Goal: Task Accomplishment & Management: Manage account settings

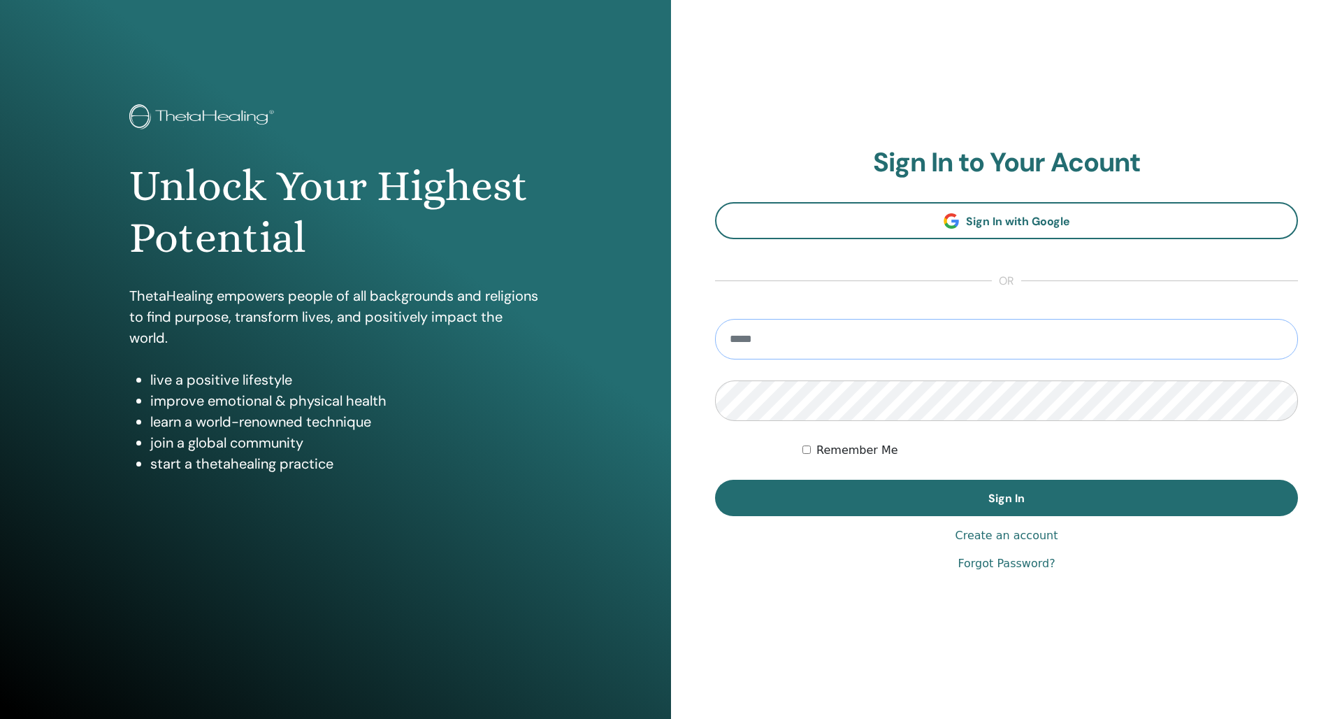
type input "**********"
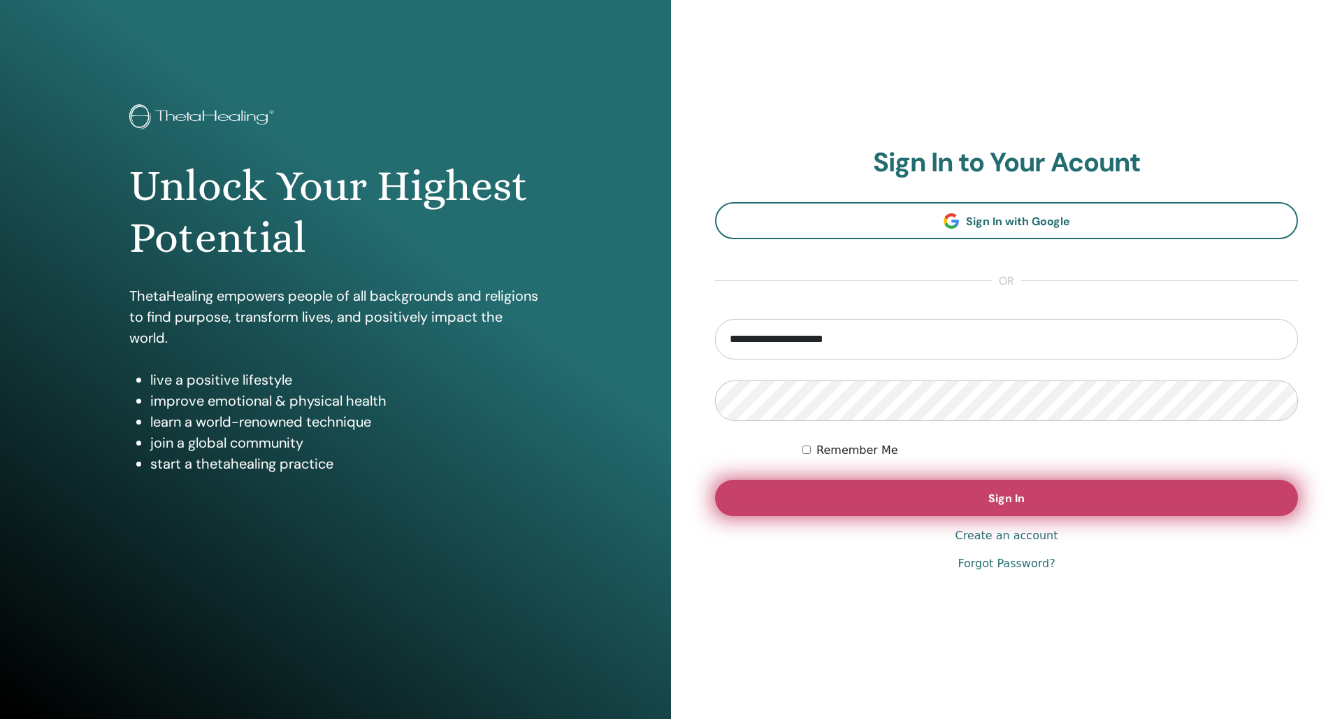
click at [901, 483] on button "Sign In" at bounding box center [1006, 498] width 583 height 36
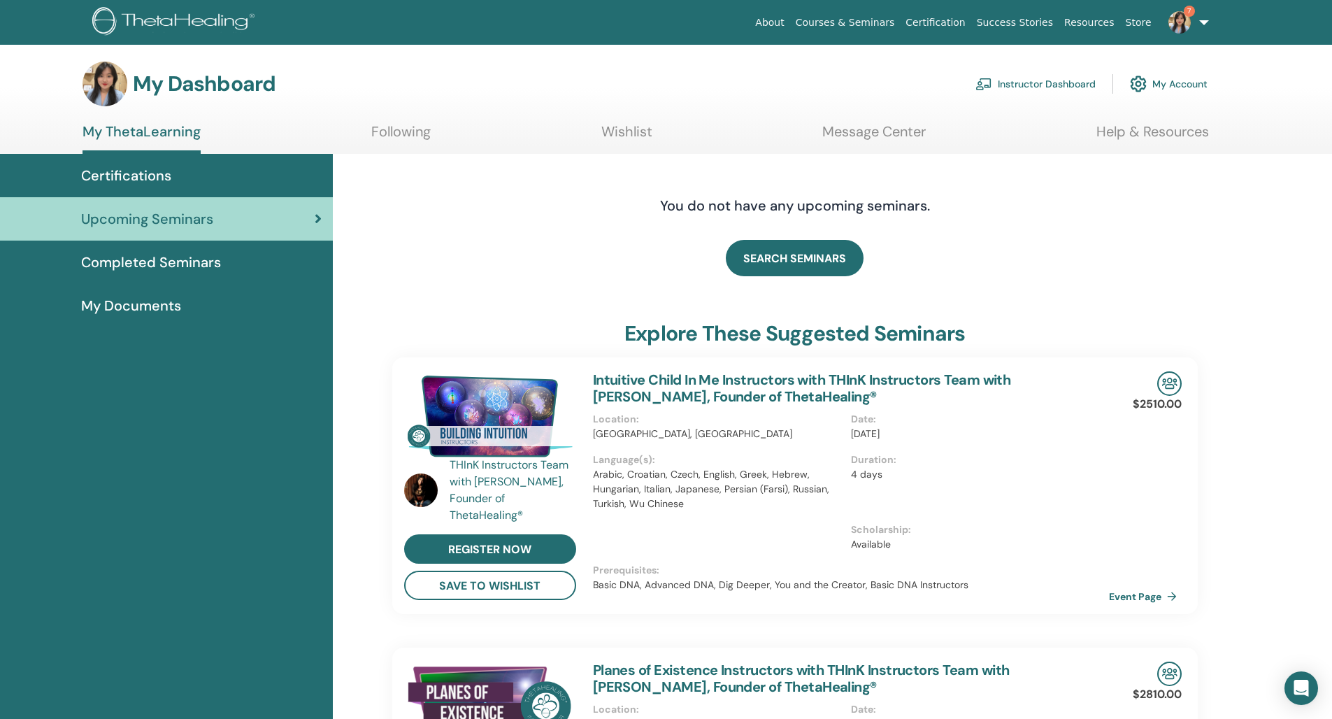
click at [1034, 80] on link "Instructor Dashboard" at bounding box center [1035, 84] width 120 height 31
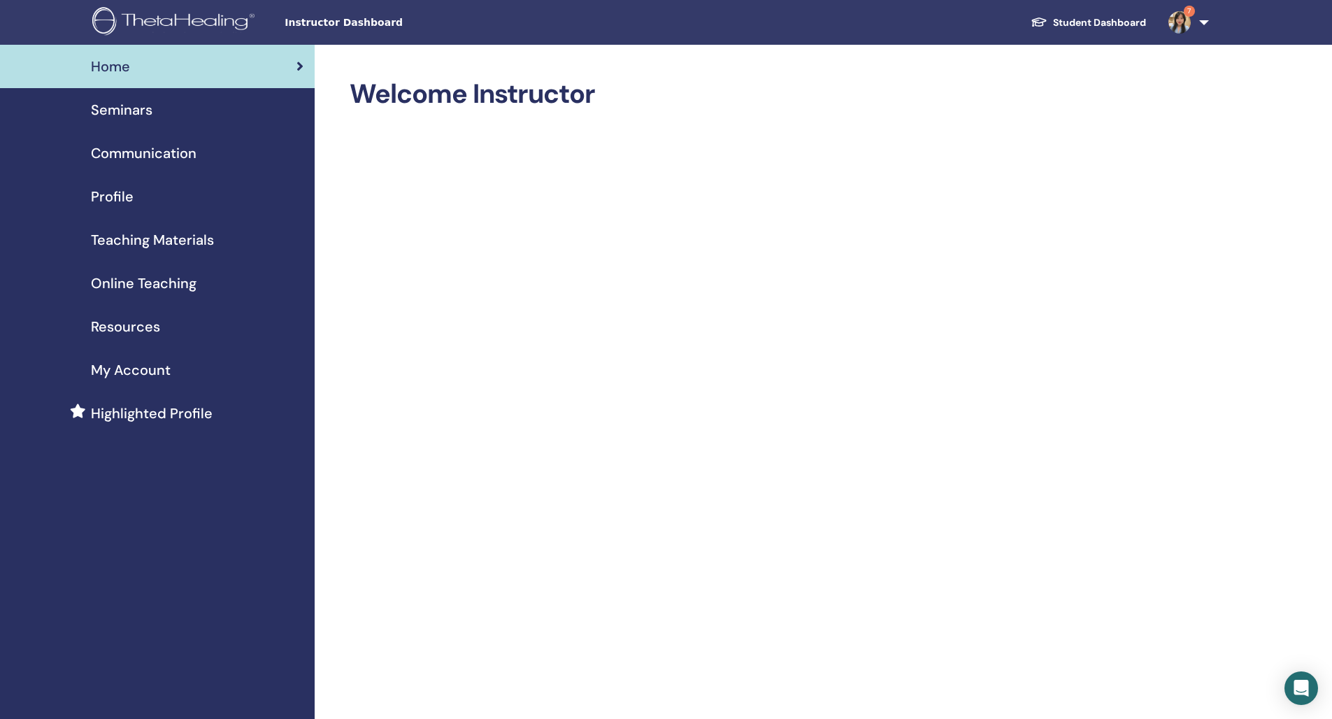
click at [127, 118] on span "Seminars" at bounding box center [122, 109] width 62 height 21
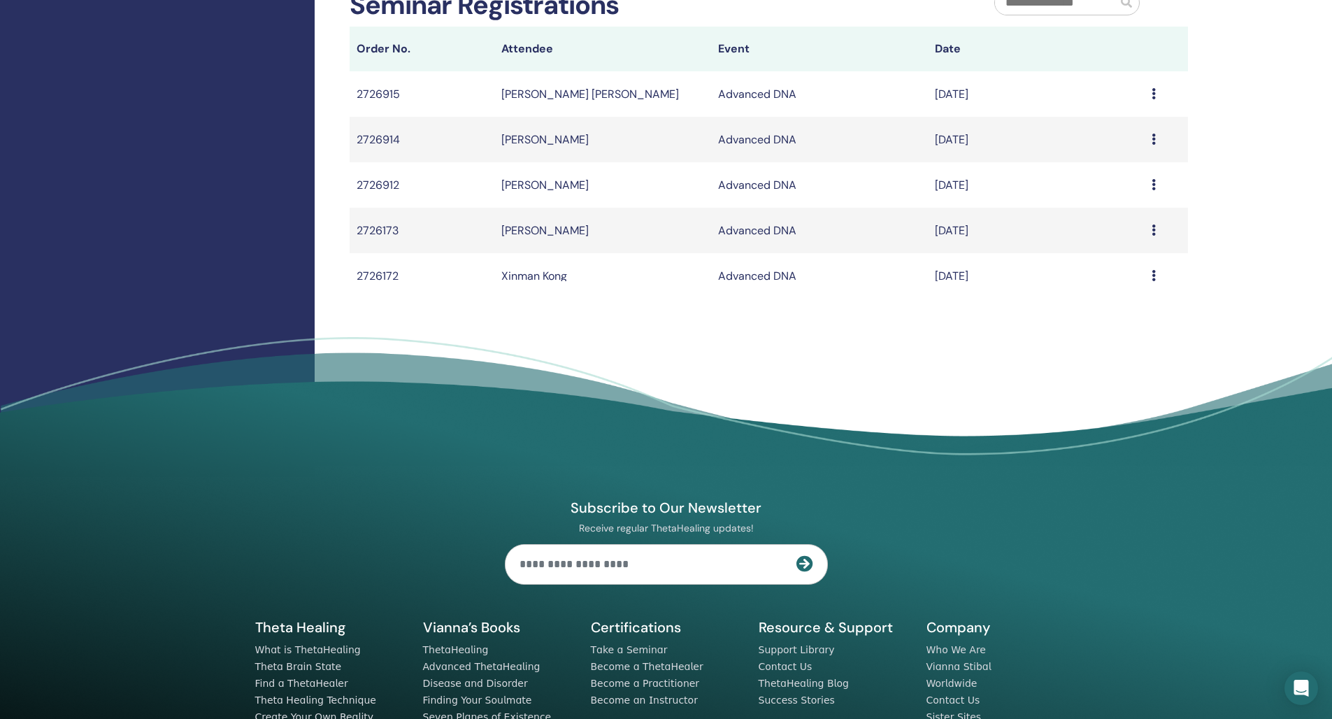
scroll to position [318, 0]
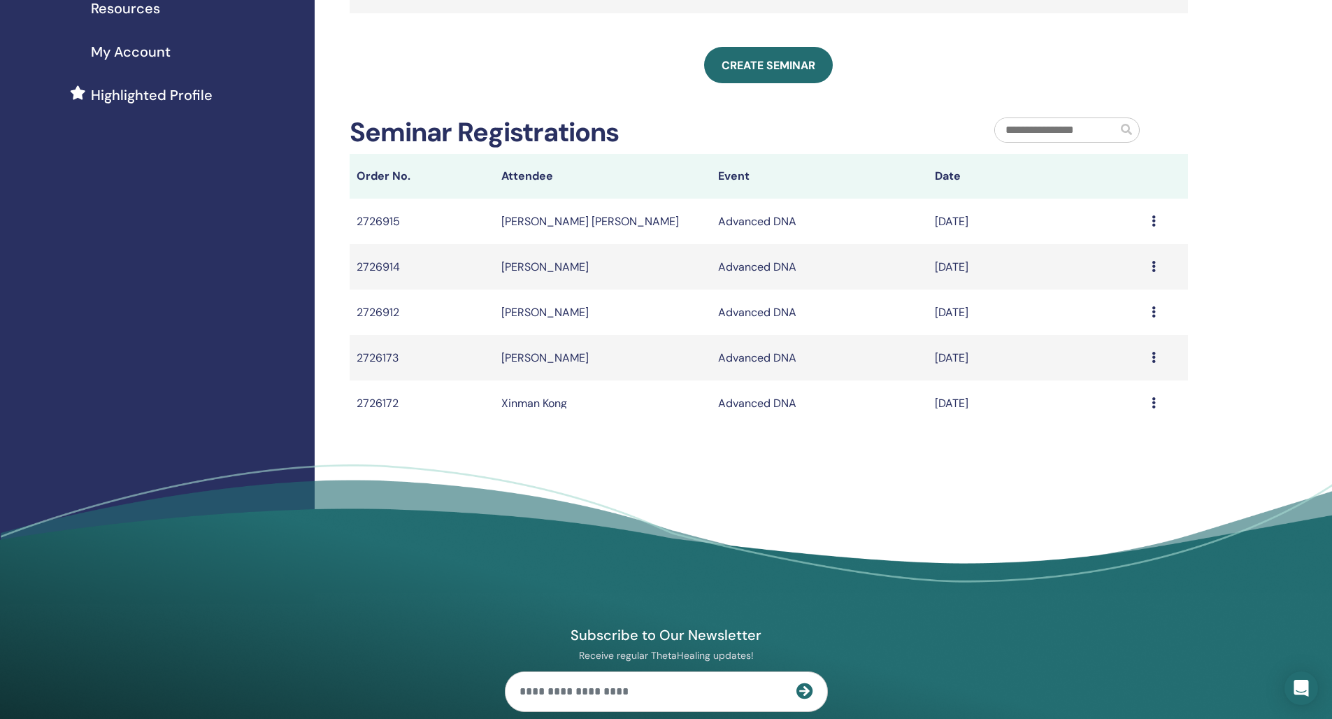
click at [1152, 218] on icon at bounding box center [1154, 220] width 4 height 11
click at [1152, 217] on icon at bounding box center [1154, 220] width 4 height 11
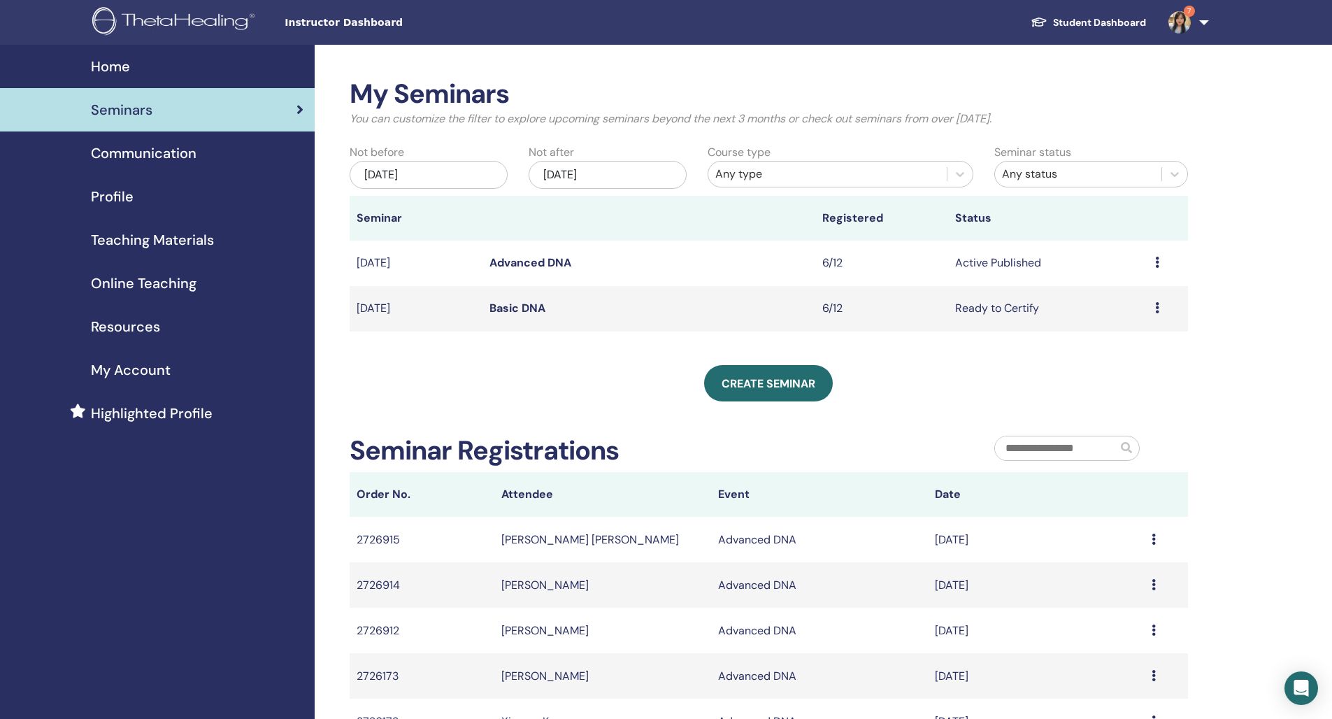
click at [1161, 264] on div "Preview Edit Attendees Cancel" at bounding box center [1168, 262] width 26 height 17
click at [511, 265] on link "Advanced DNA" at bounding box center [530, 262] width 82 height 15
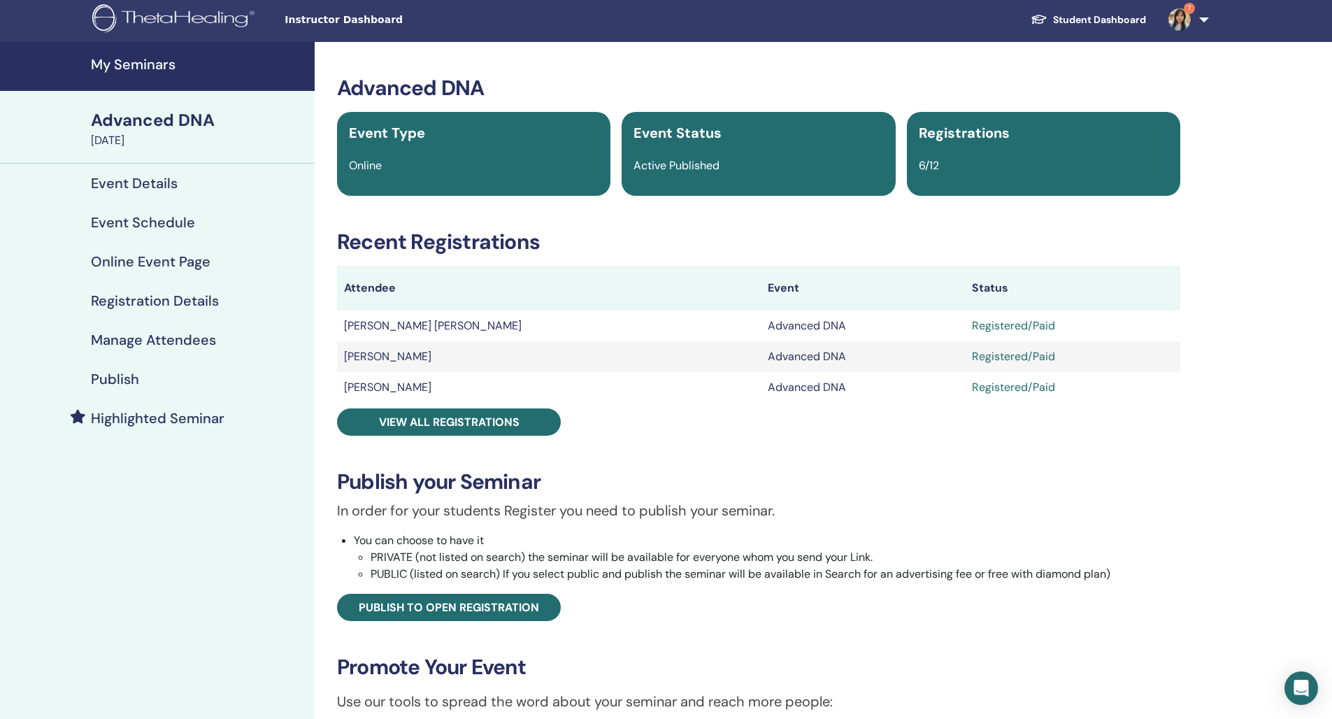
scroll to position [271, 0]
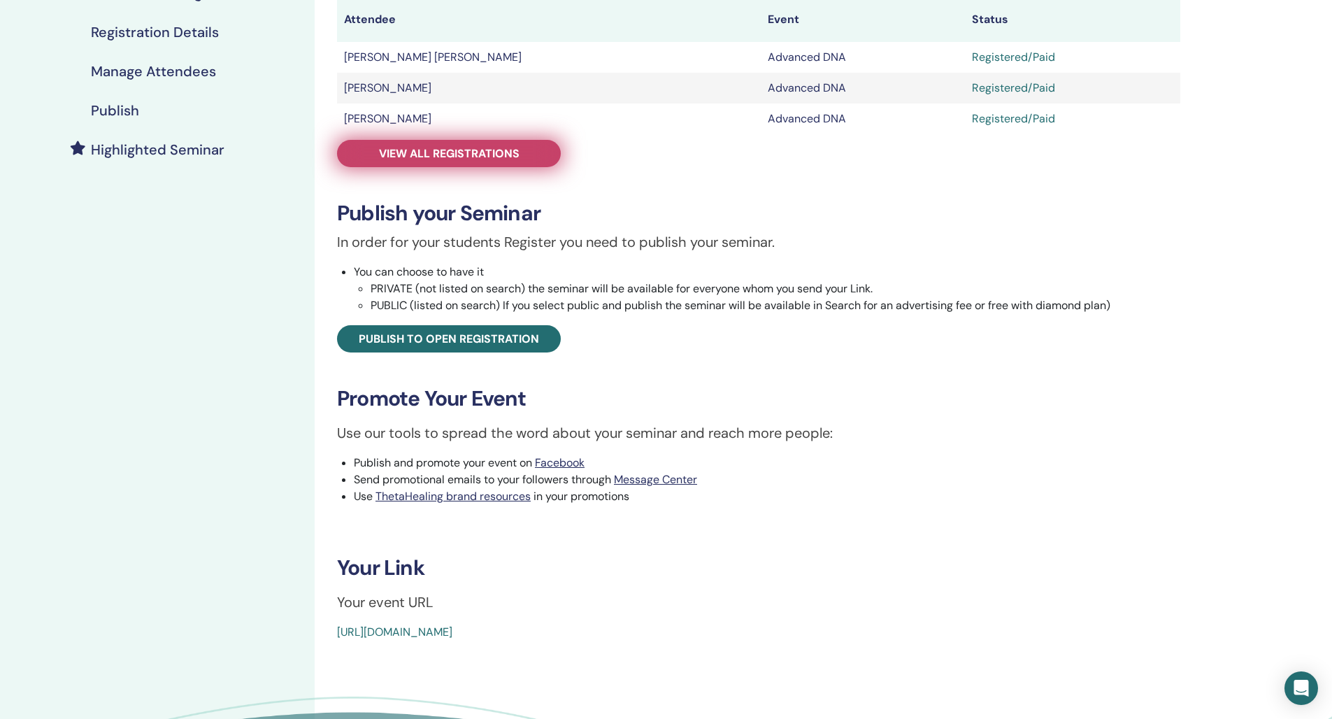
click at [468, 157] on span "View all registrations" at bounding box center [449, 153] width 141 height 15
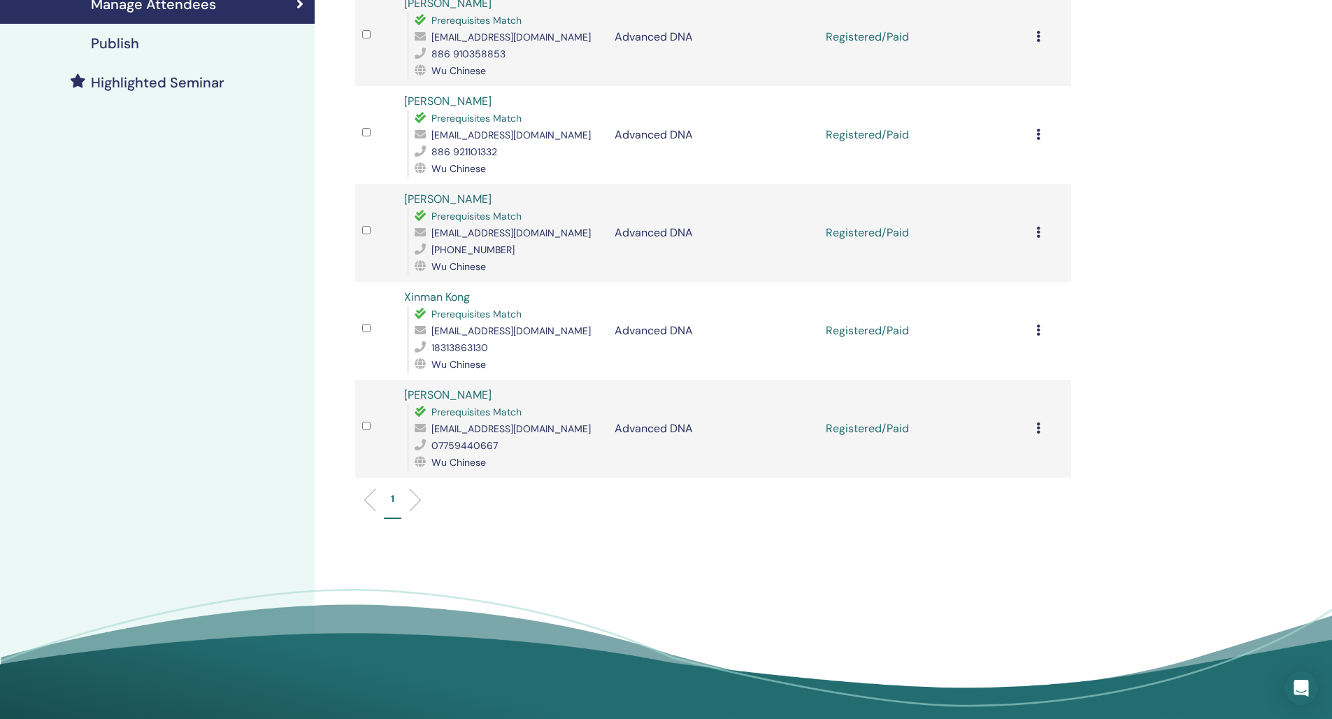
scroll to position [51, 0]
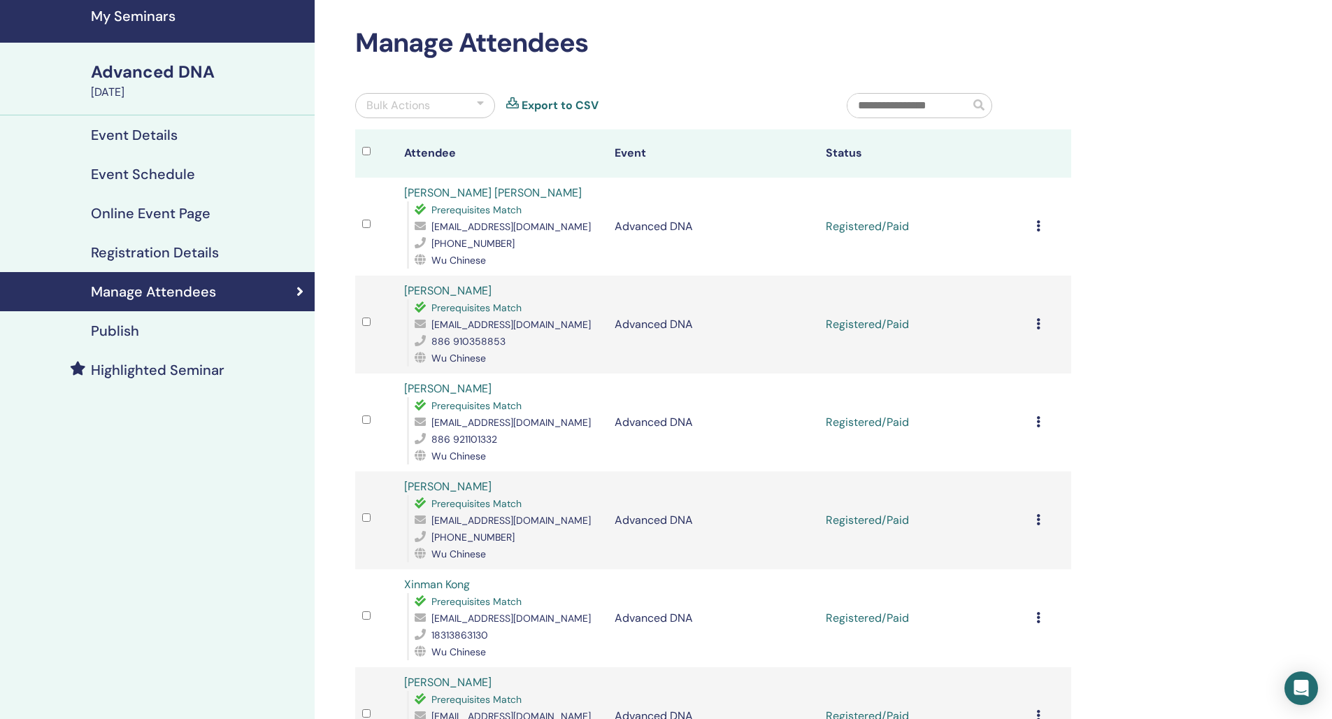
click at [1038, 224] on icon at bounding box center [1038, 225] width 4 height 11
click at [1056, 344] on p "Complete and Certify" at bounding box center [1021, 341] width 110 height 17
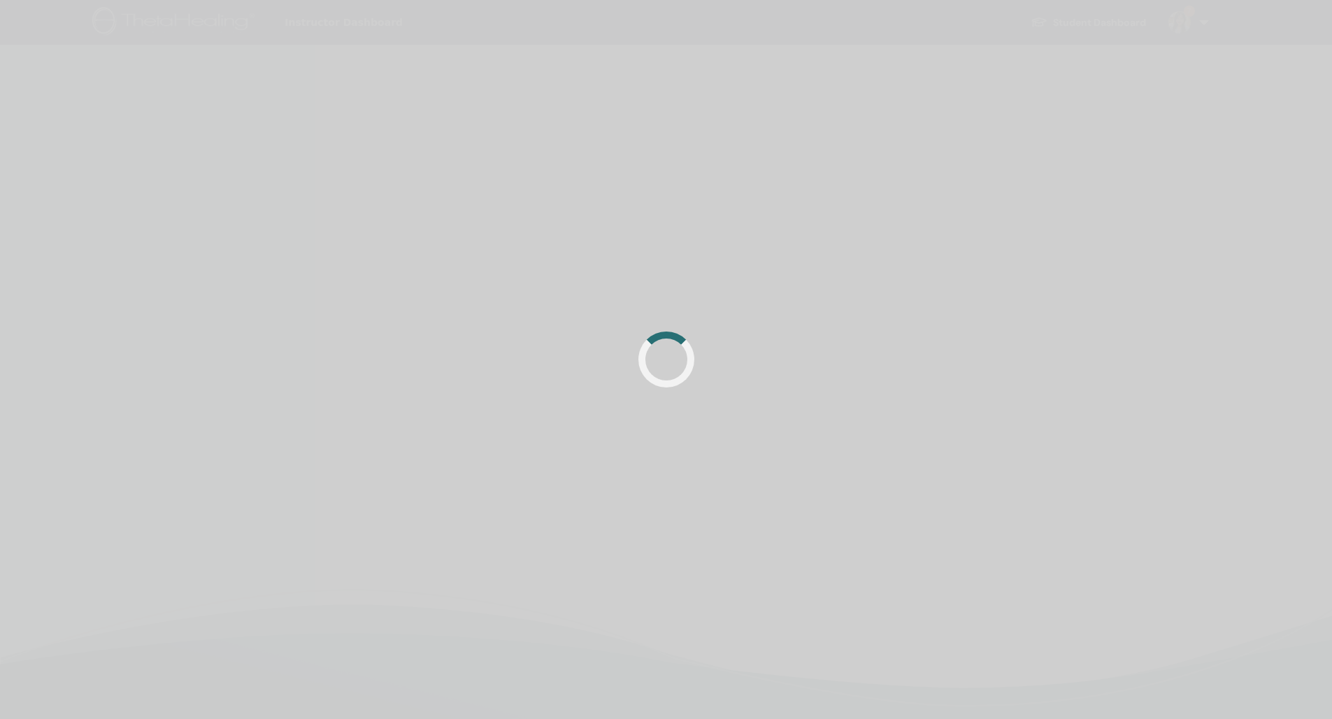
scroll to position [51, 0]
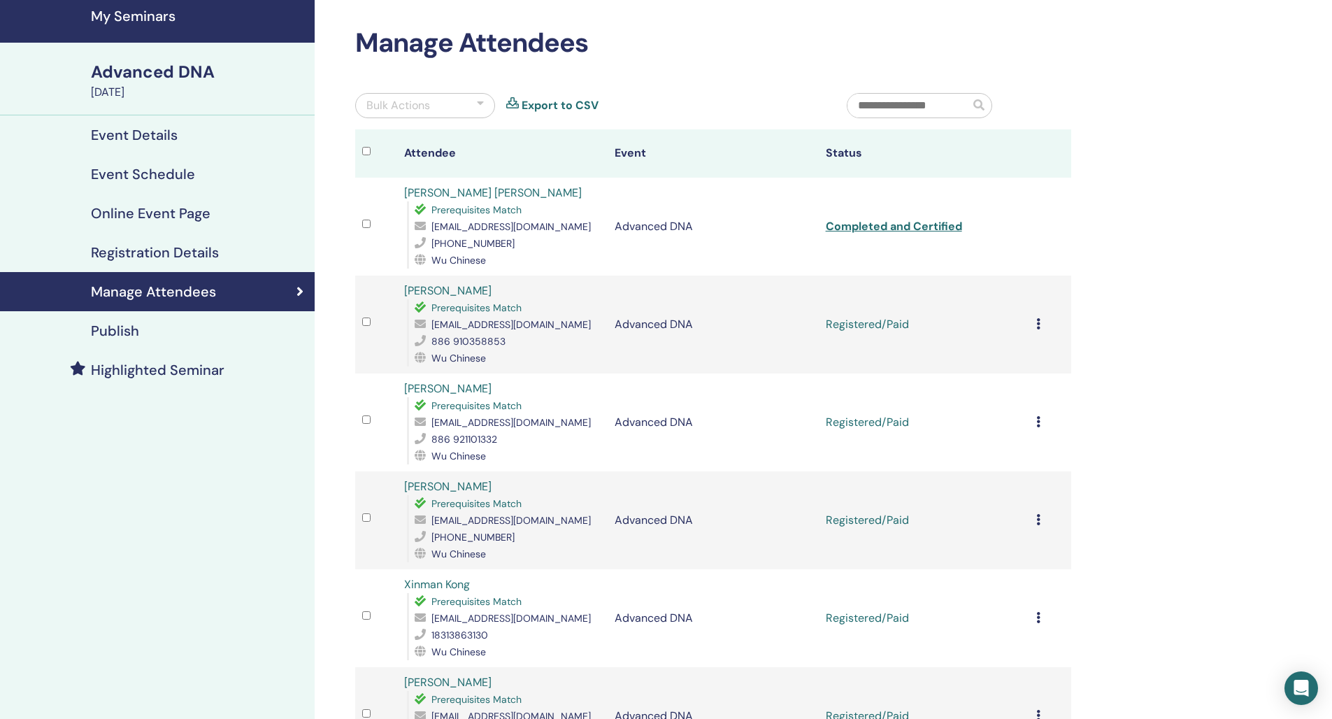
click at [1037, 324] on icon at bounding box center [1038, 323] width 4 height 11
click at [1038, 445] on p "Complete and Certify" at bounding box center [1020, 441] width 110 height 17
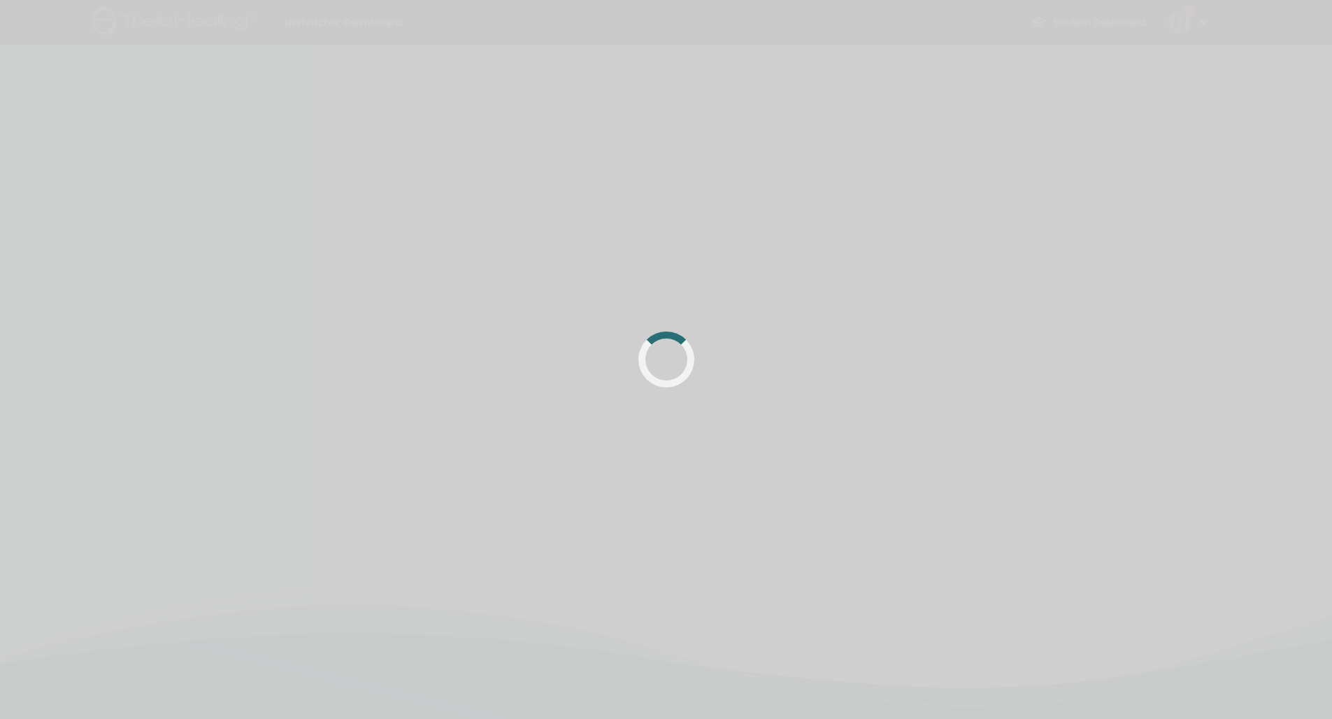
scroll to position [51, 0]
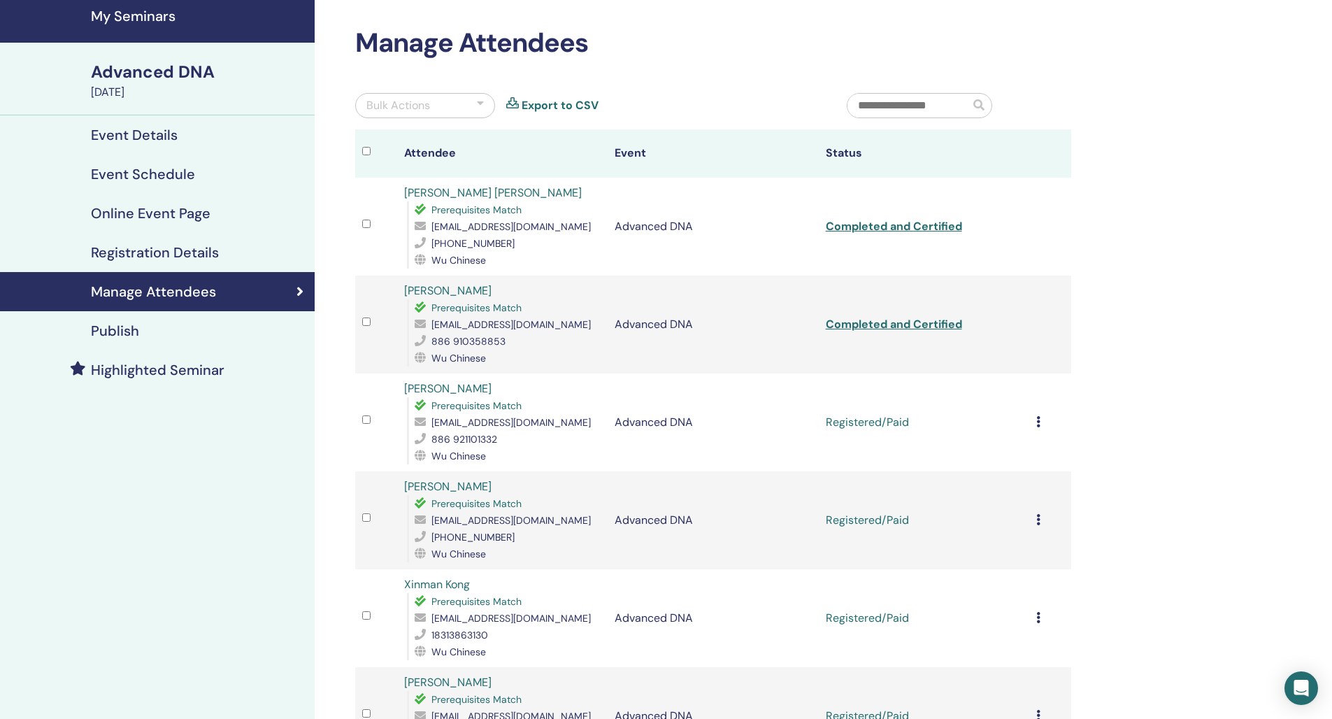
click at [1036, 426] on icon at bounding box center [1038, 421] width 4 height 11
click at [1032, 542] on p "Complete and Certify" at bounding box center [1019, 543] width 110 height 17
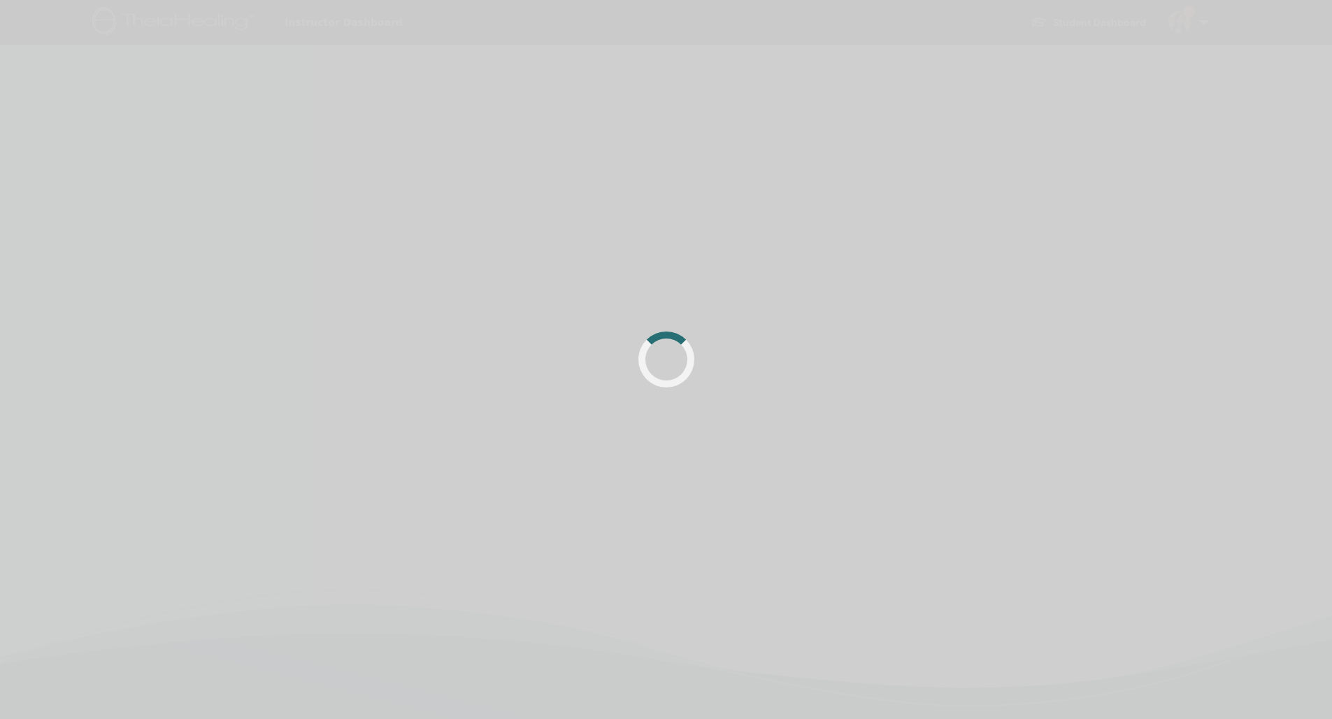
scroll to position [51, 0]
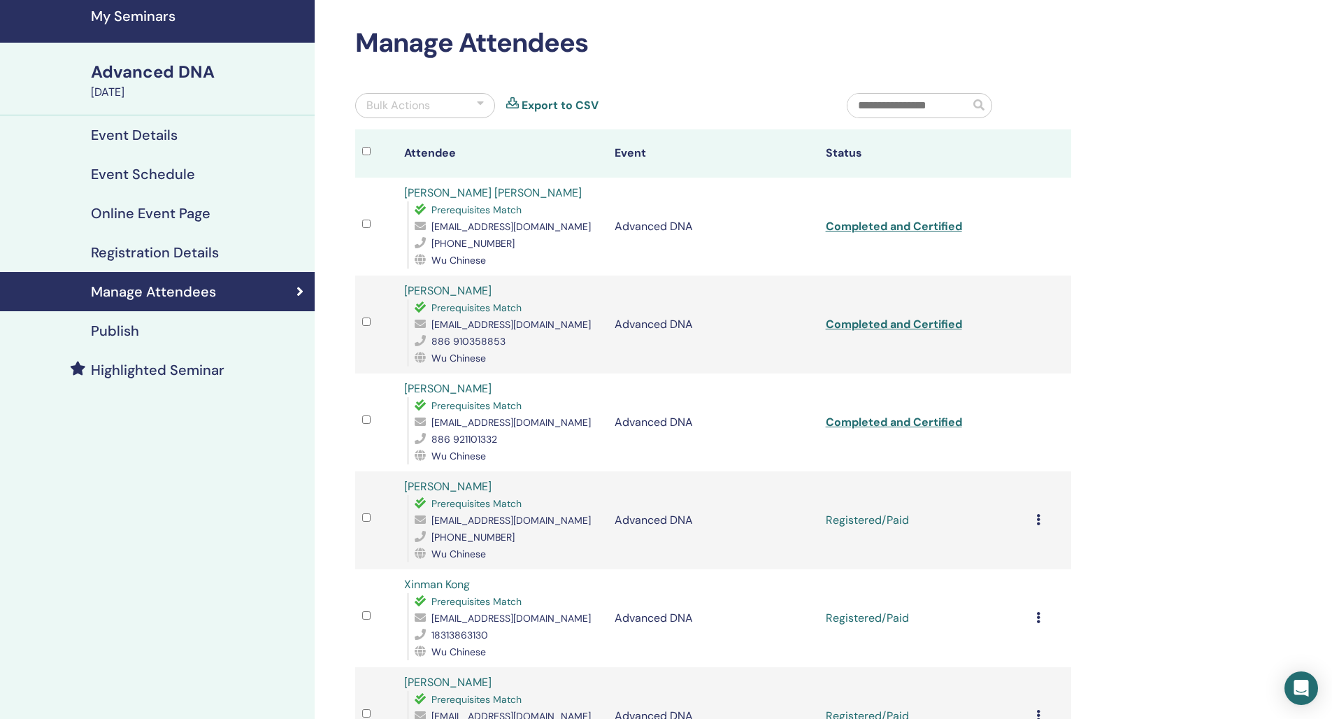
click at [1038, 519] on icon at bounding box center [1038, 519] width 4 height 11
click at [1033, 633] on p "Complete and Certify" at bounding box center [1021, 636] width 110 height 17
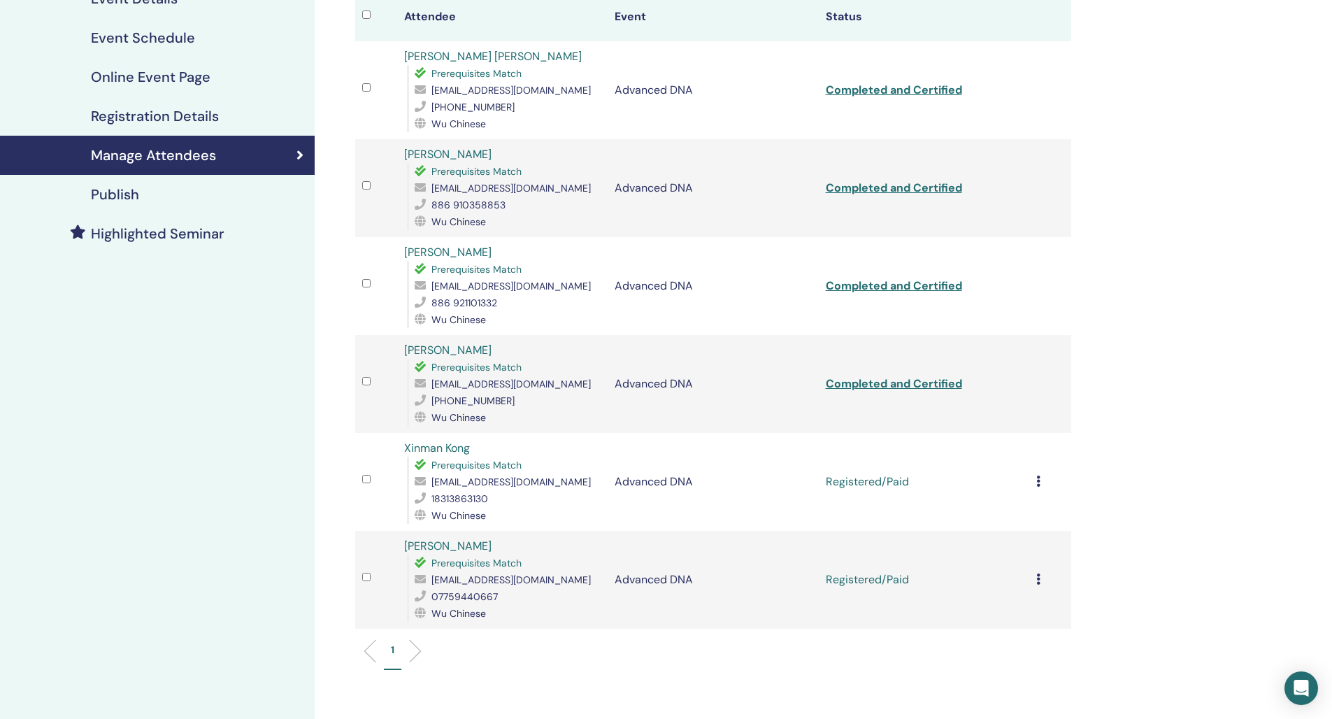
click at [1040, 483] on div "Cancel Registration Do not auto-certify Mark as Paid Mark as Unpaid Mark as Abs…" at bounding box center [1050, 481] width 28 height 17
click at [1041, 484] on div "Cancel Registration Do not auto-certify Mark as Paid Mark as Unpaid Mark as Abs…" at bounding box center [1050, 481] width 28 height 17
click at [1042, 603] on p "Complete and Certify" at bounding box center [1024, 601] width 110 height 17
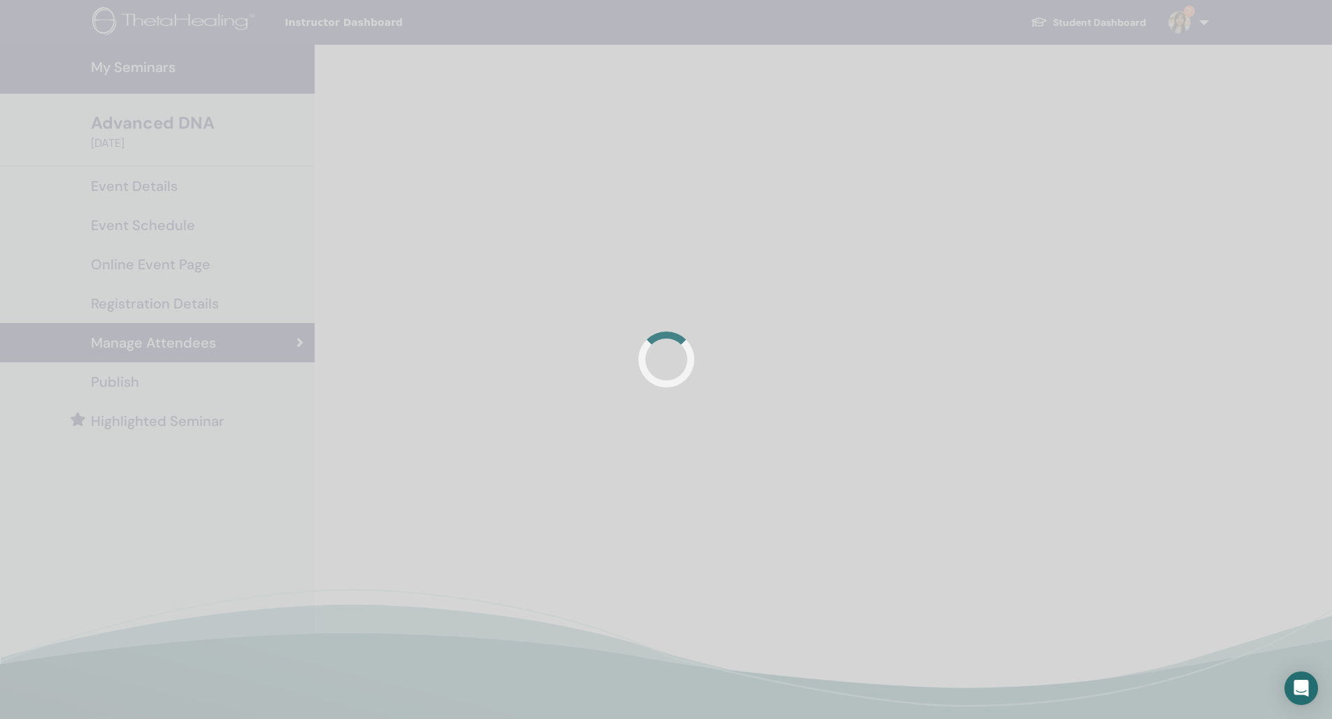
scroll to position [187, 0]
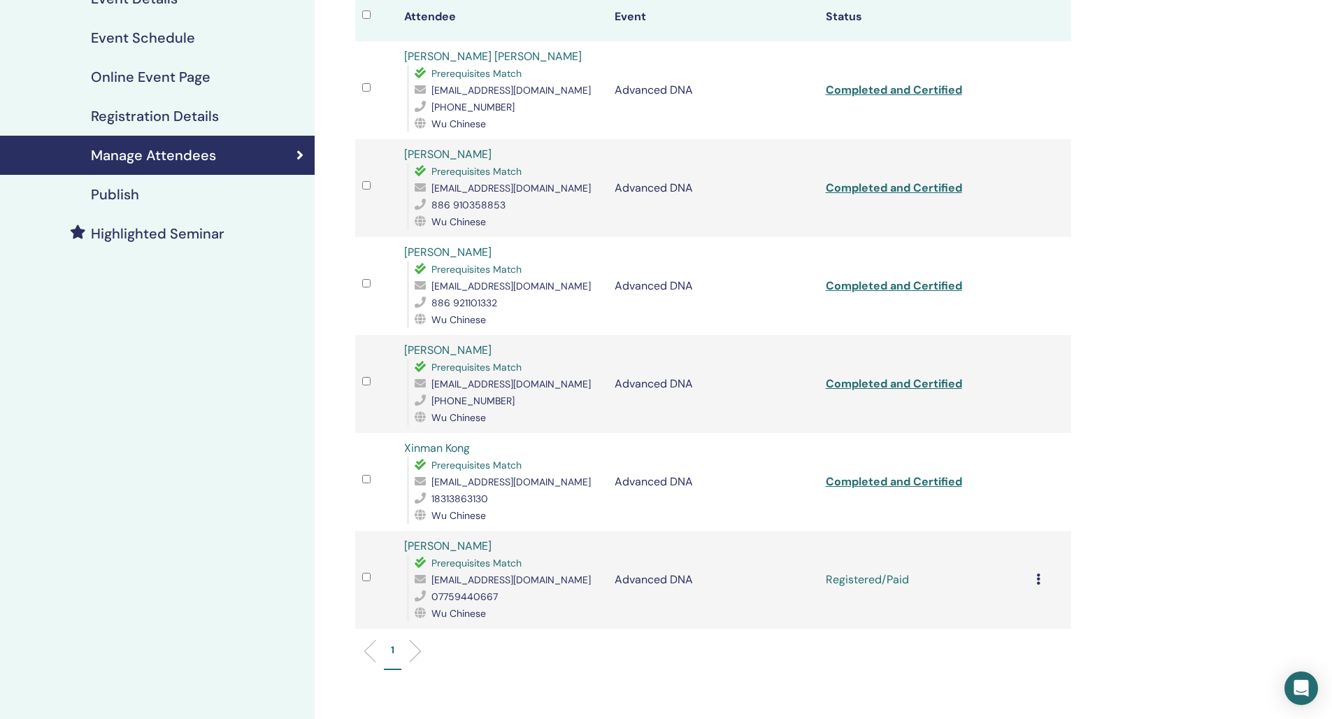
click at [1035, 576] on td "Cancel Registration Do not auto-certify Mark as Paid Mark as Unpaid Mark as Abs…" at bounding box center [1050, 580] width 42 height 98
click at [1037, 578] on icon at bounding box center [1038, 578] width 4 height 11
click at [1017, 696] on p "Complete and Certify" at bounding box center [1020, 695] width 110 height 17
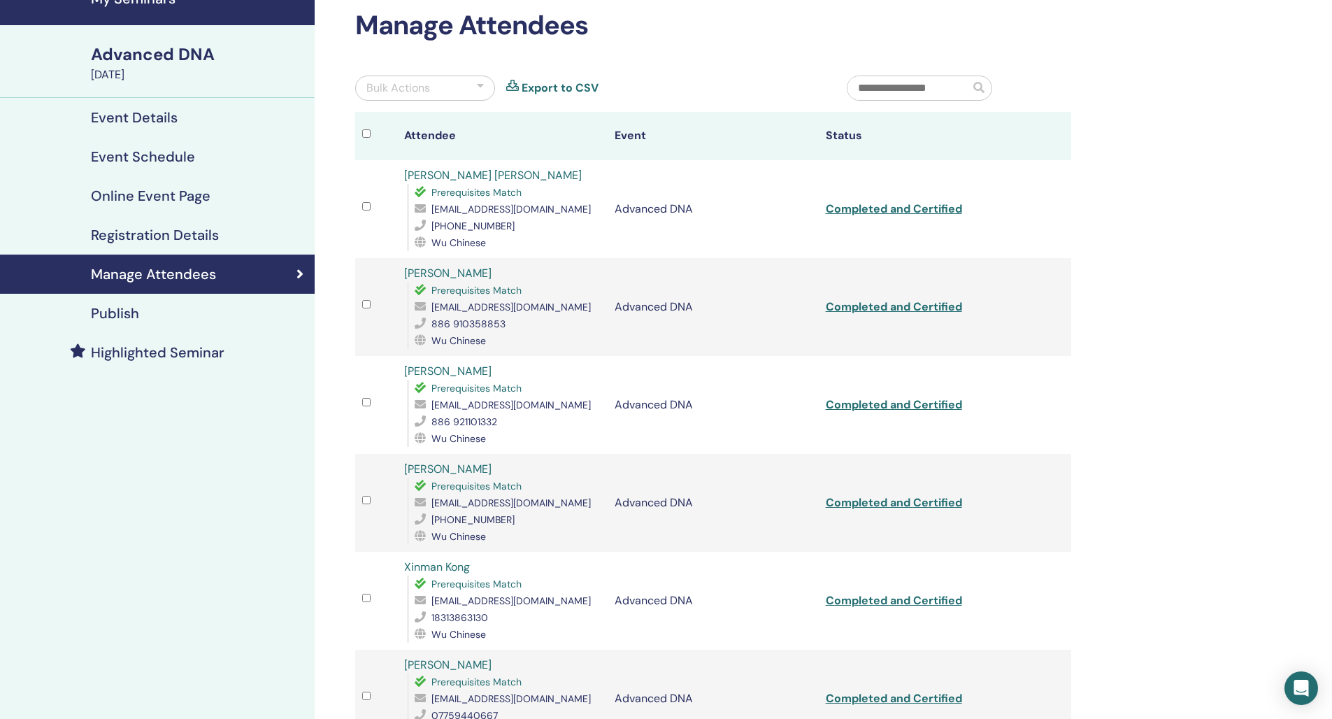
click at [928, 213] on link "Completed and Certified" at bounding box center [894, 208] width 136 height 15
click at [905, 312] on link "Completed and Certified" at bounding box center [894, 306] width 136 height 15
click at [898, 406] on link "Completed and Certified" at bounding box center [894, 404] width 136 height 15
click at [903, 505] on link "Completed and Certified" at bounding box center [894, 502] width 136 height 15
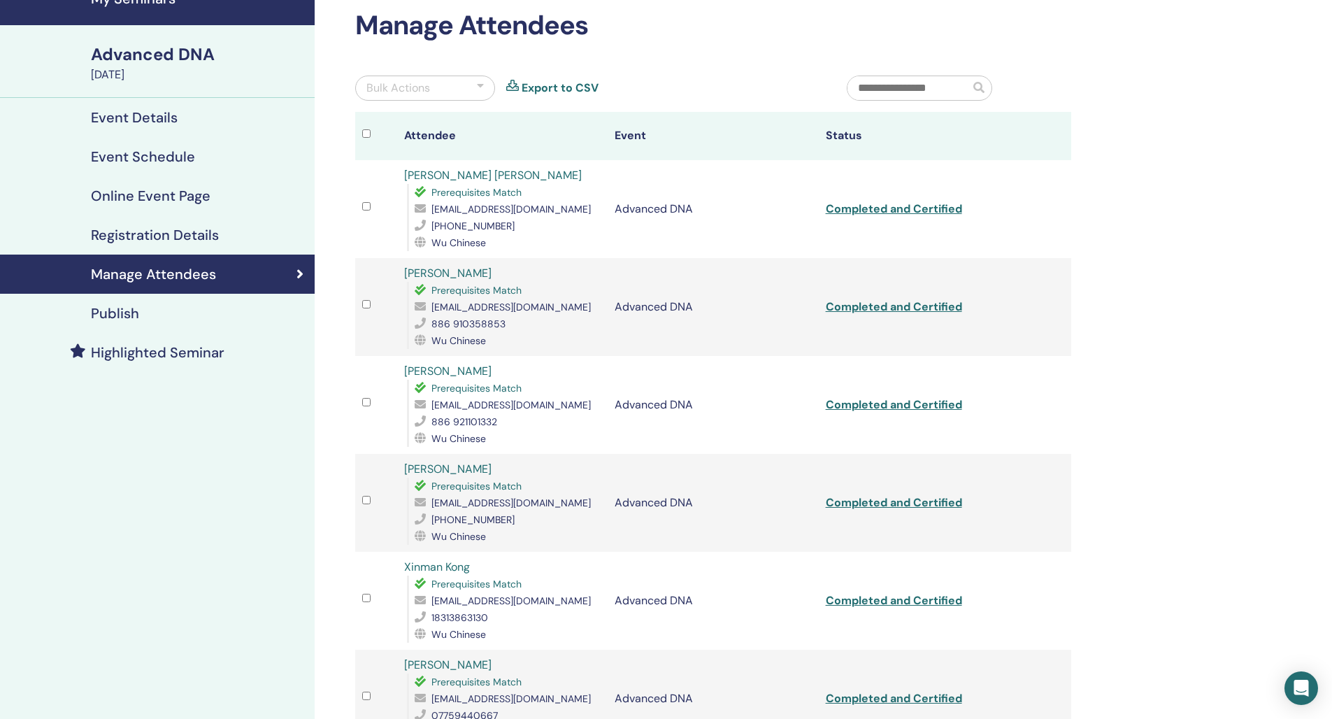
click at [900, 601] on link "Completed and Certified" at bounding box center [894, 600] width 136 height 15
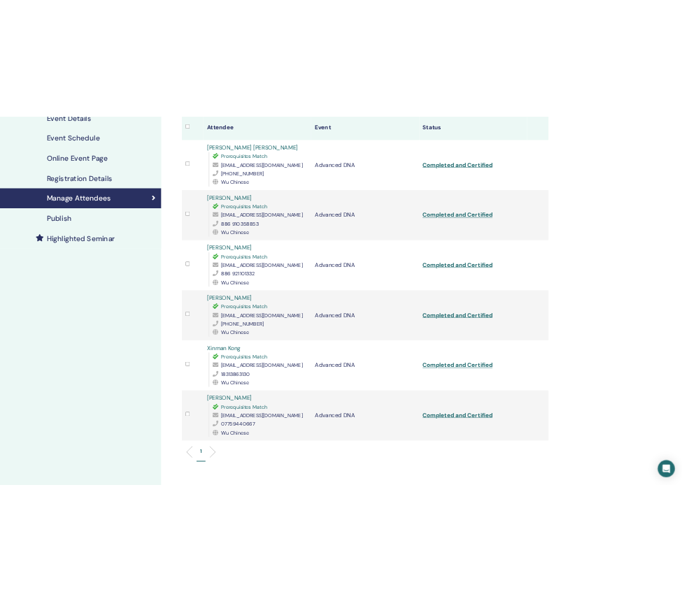
scroll to position [315, 0]
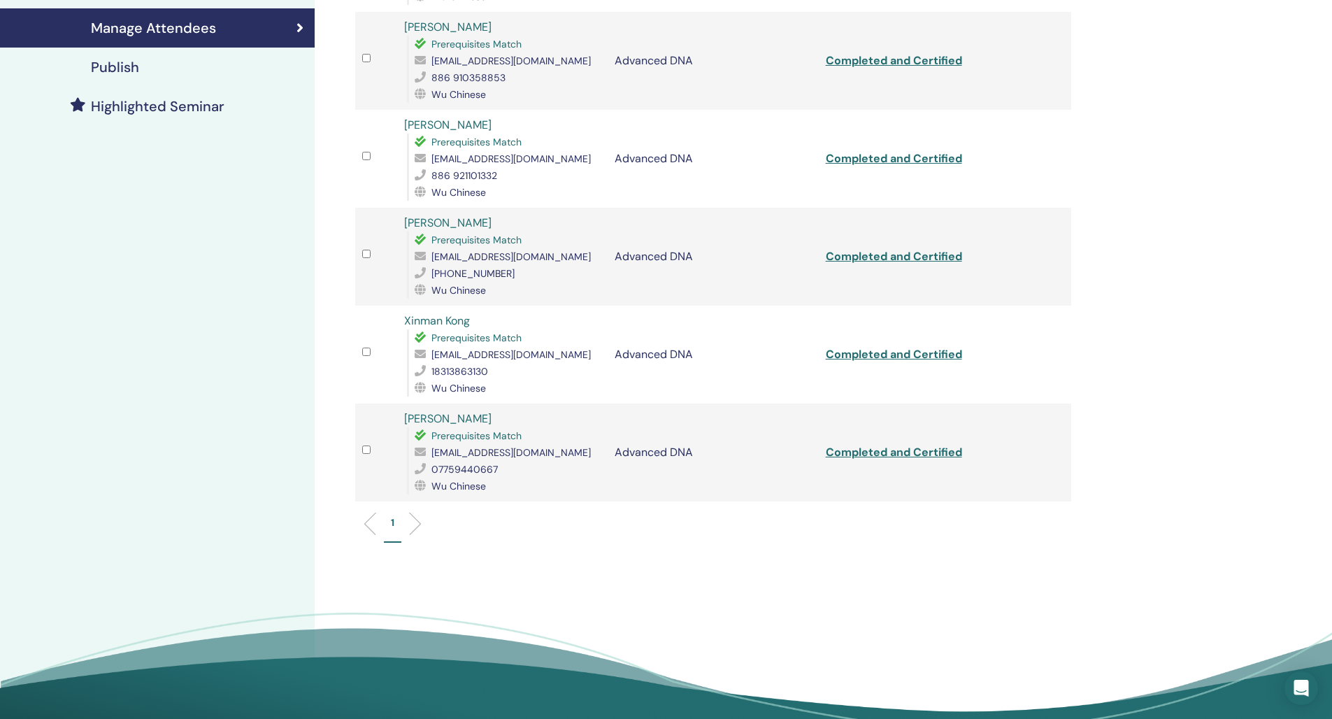
click at [900, 454] on link "Completed and Certified" at bounding box center [894, 452] width 136 height 15
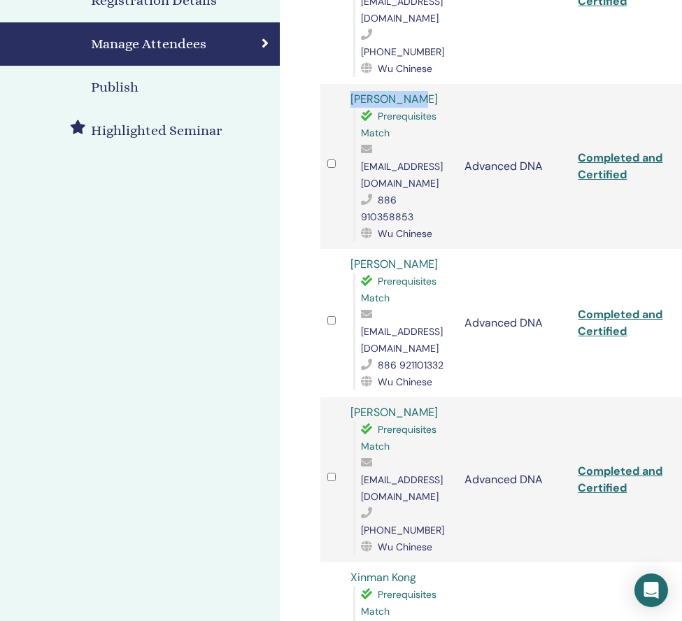
drag, startPoint x: 417, startPoint y: 70, endPoint x: 345, endPoint y: 64, distance: 72.9
click at [345, 84] on td "[PERSON_NAME] Prerequisites Match [EMAIL_ADDRESS][DOMAIN_NAME] 886 910358853 Wu…" at bounding box center [400, 166] width 114 height 165
click at [359, 92] on link "[PERSON_NAME]" at bounding box center [393, 99] width 87 height 15
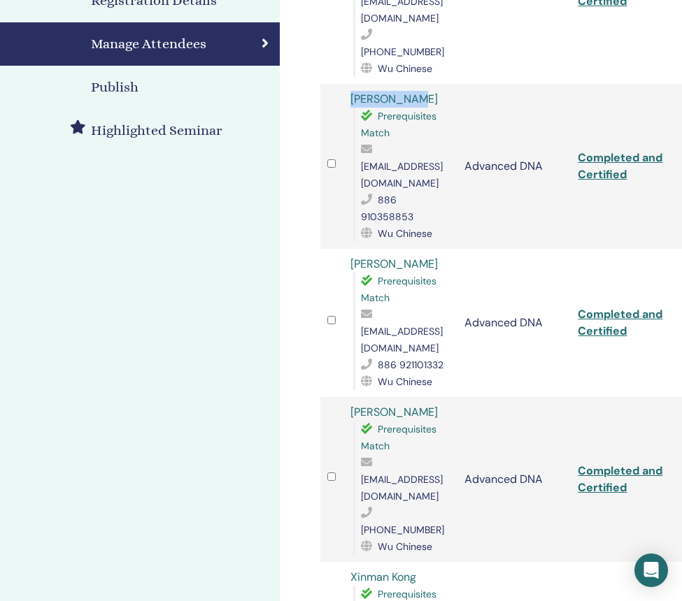
scroll to position [49, 0]
